Goal: Transaction & Acquisition: Purchase product/service

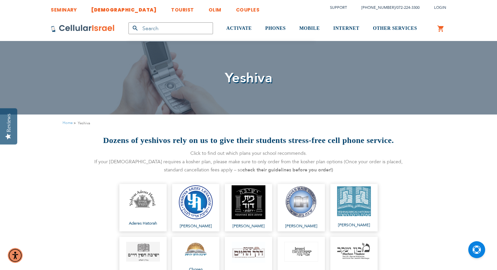
click at [101, 12] on link "[DEMOGRAPHIC_DATA]" at bounding box center [123, 8] width 65 height 13
click at [102, 7] on link "[DEMOGRAPHIC_DATA]" at bounding box center [123, 8] width 65 height 13
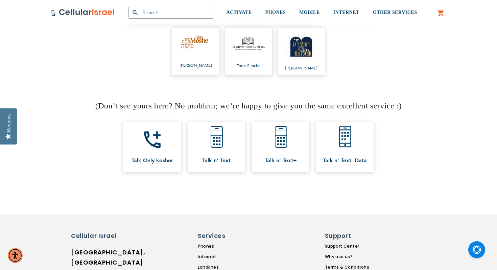
scroll to position [437, 0]
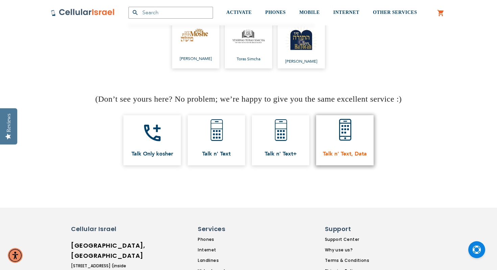
click at [340, 138] on link "Talk n' Text, Data" at bounding box center [344, 140] width 57 height 50
